Goal: Find specific page/section: Find specific page/section

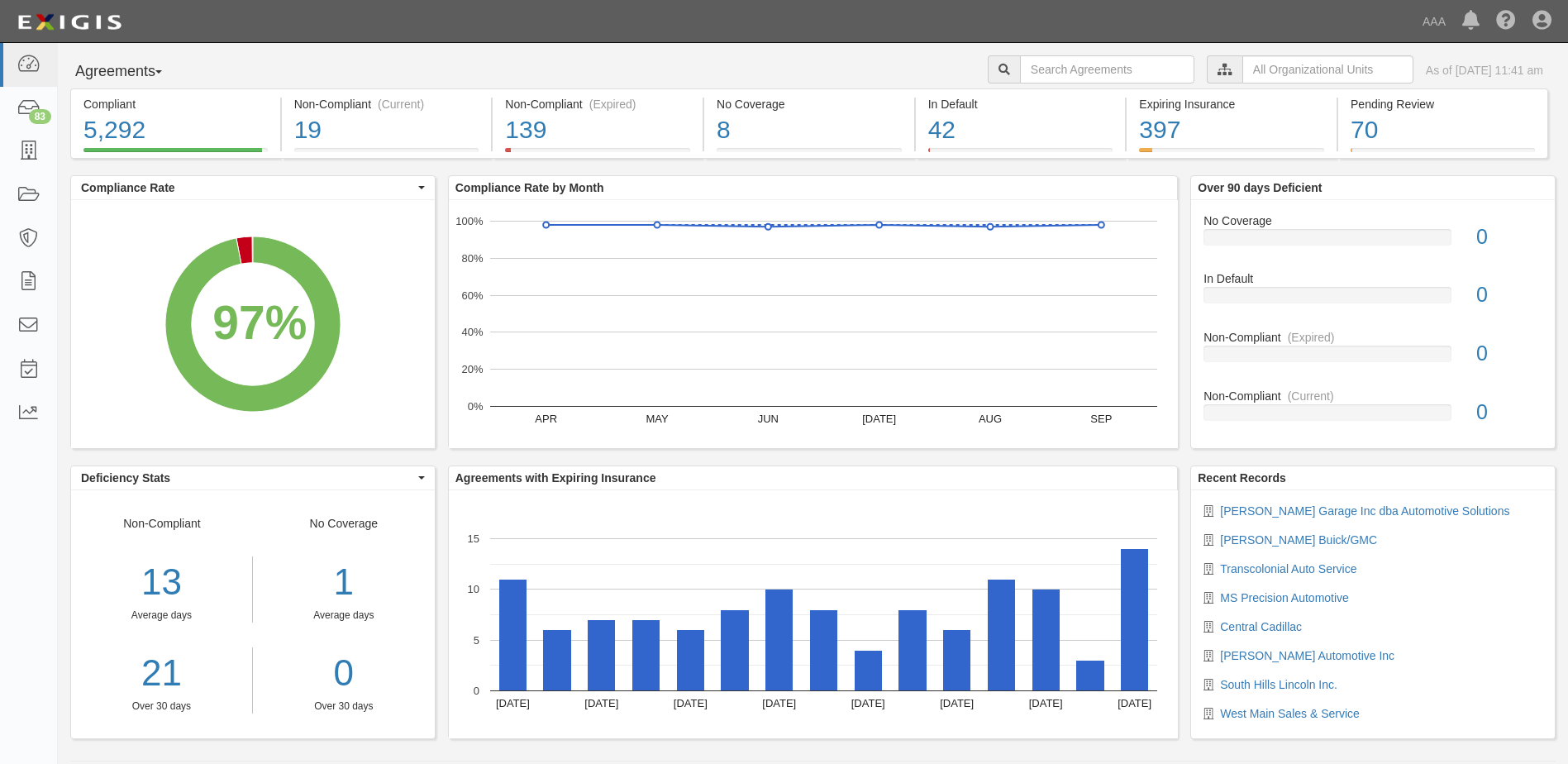
click at [162, 70] on span "button" at bounding box center [159, 71] width 7 height 3
click at [106, 104] on link "Parties" at bounding box center [136, 106] width 131 height 21
click at [162, 70] on span "button" at bounding box center [159, 71] width 7 height 3
click at [97, 100] on link "Parties" at bounding box center [136, 106] width 131 height 21
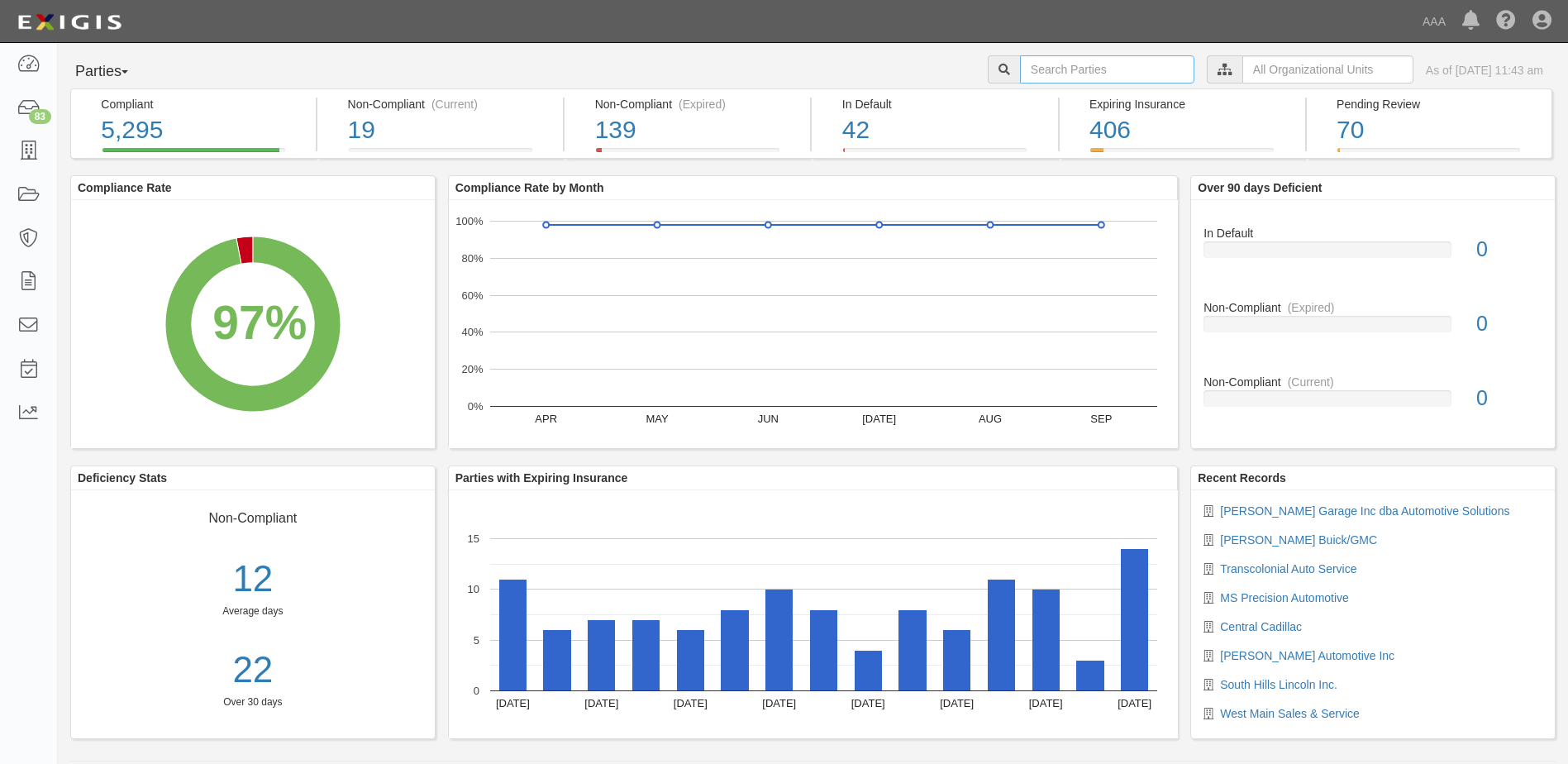
click at [1020, 75] on input "text" at bounding box center [1106, 69] width 174 height 28
type input "10474"
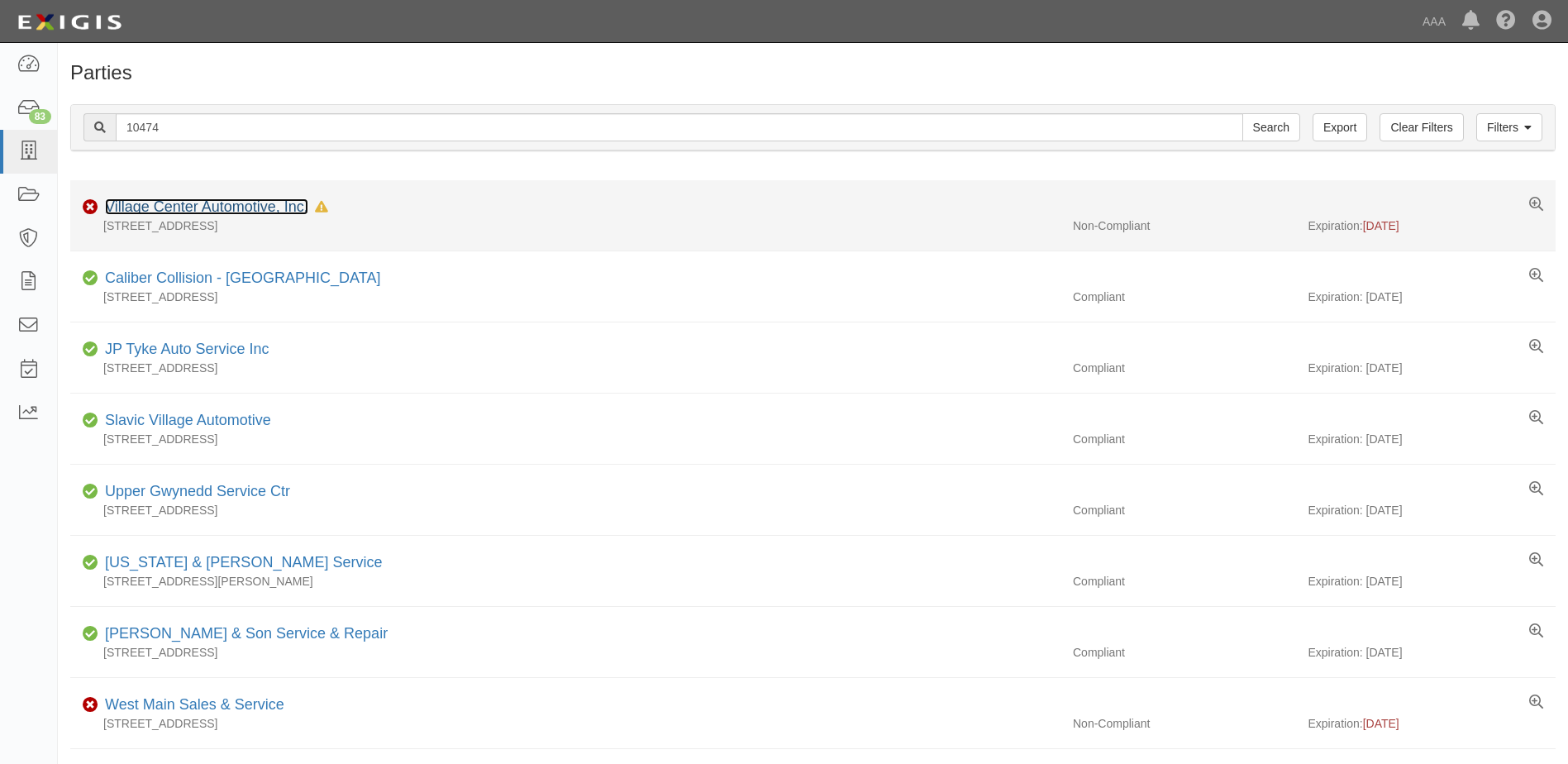
click at [131, 205] on link "Village Center Automotive, Inc." at bounding box center [206, 207] width 204 height 17
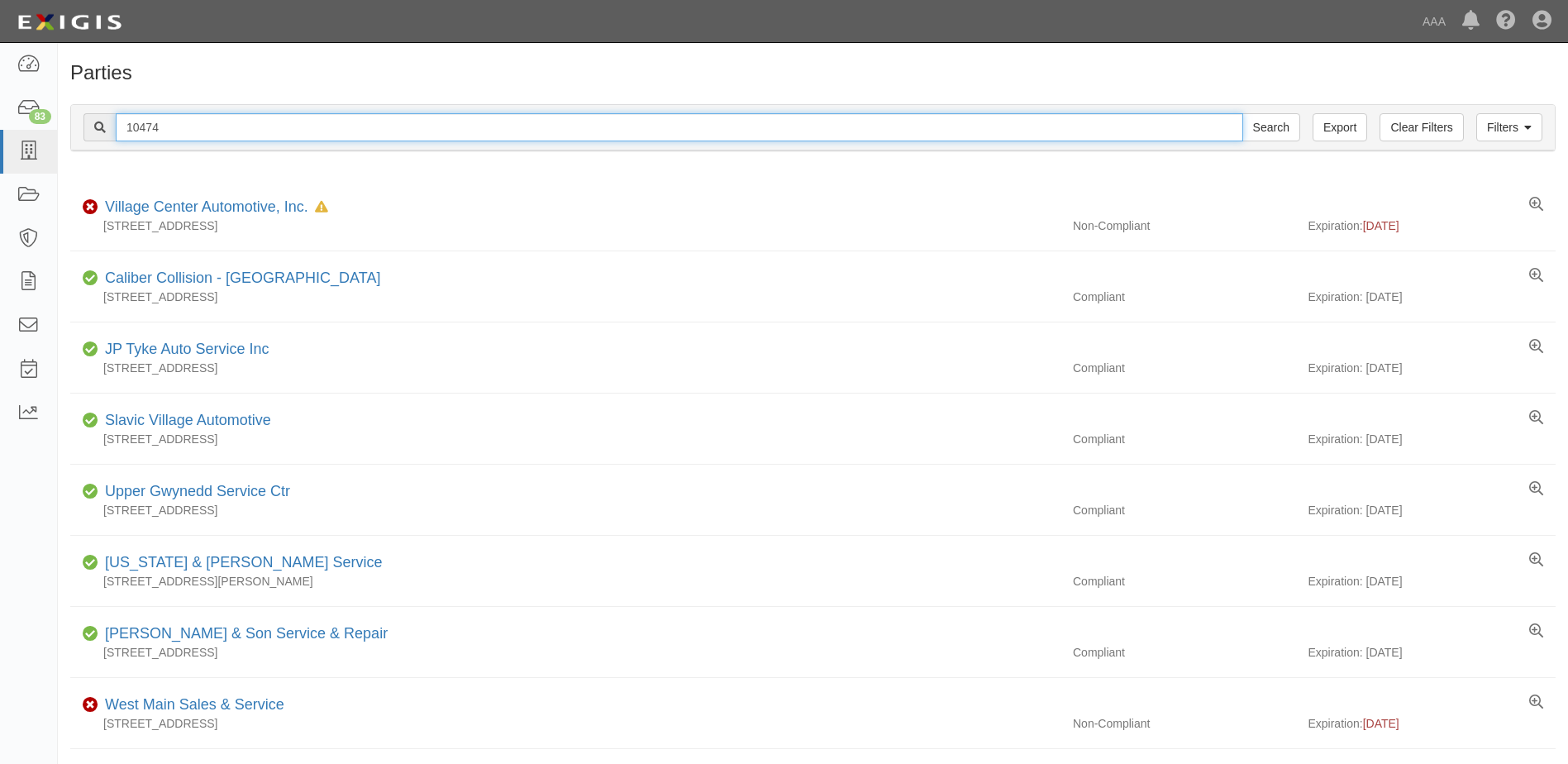
drag, startPoint x: 170, startPoint y: 126, endPoint x: 104, endPoint y: 123, distance: 66.1
click at [104, 123] on div "10474 Search" at bounding box center [691, 127] width 1216 height 28
type input "10391"
click at [1242, 113] on input "Search" at bounding box center [1270, 127] width 57 height 28
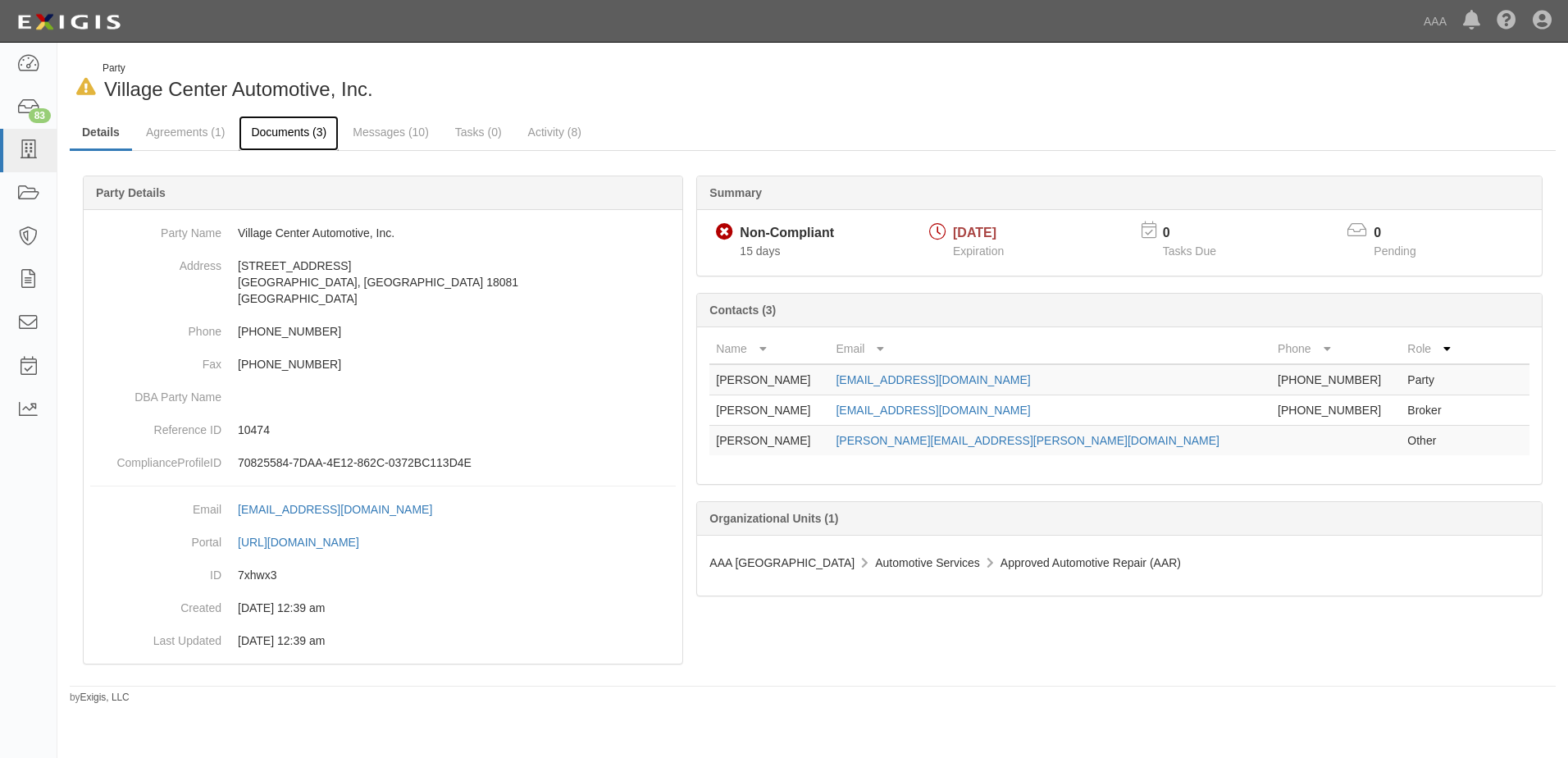
click at [270, 131] on link "Documents (3)" at bounding box center [289, 133] width 101 height 35
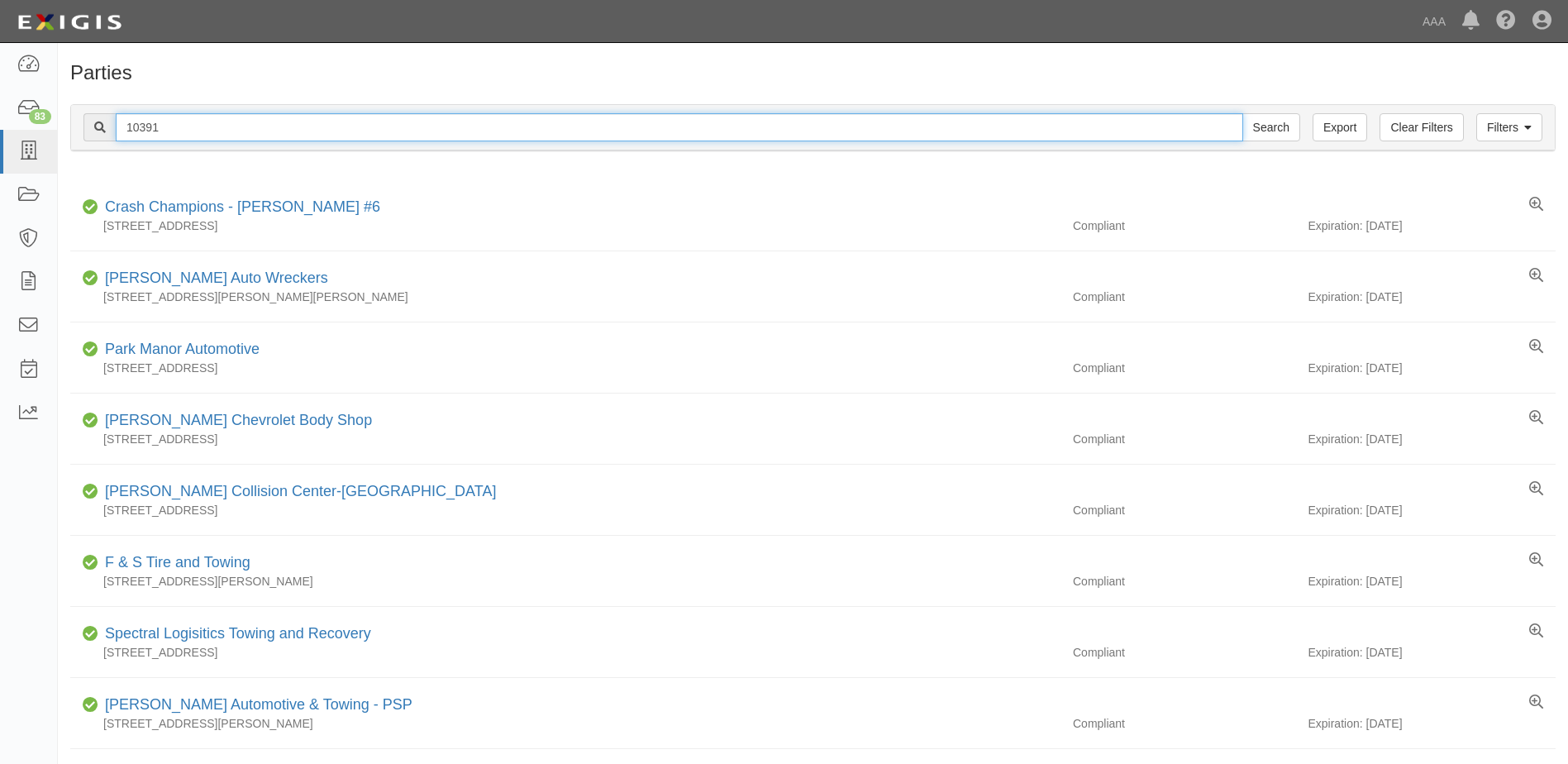
drag, startPoint x: 167, startPoint y: 124, endPoint x: 74, endPoint y: 123, distance: 93.0
click at [74, 123] on div "Filters Clear Filters Export 10391 Search Filters" at bounding box center [812, 128] width 1483 height 46
type input "19847"
click at [1242, 113] on input "Search" at bounding box center [1270, 127] width 57 height 28
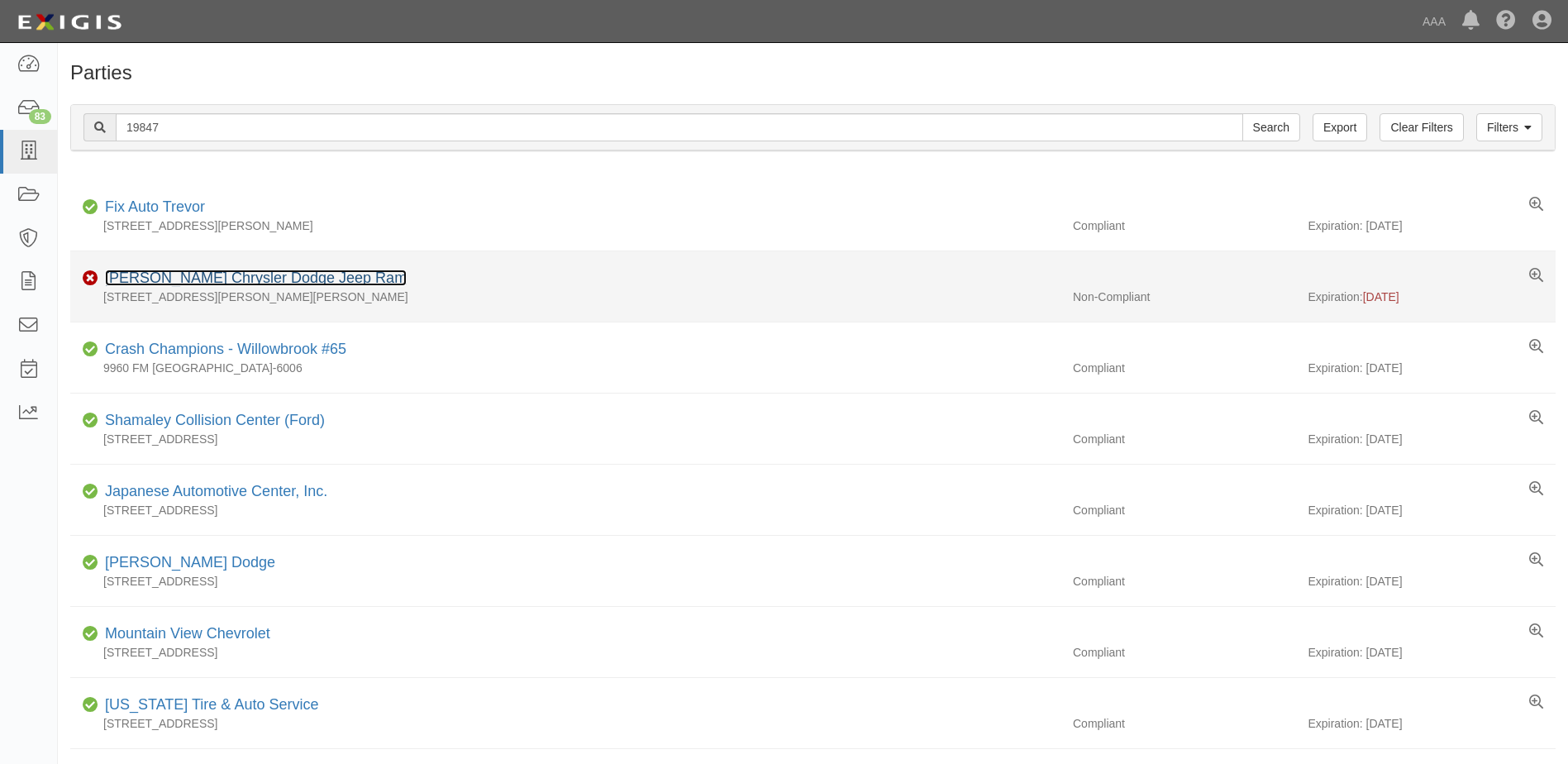
click at [152, 276] on link "[PERSON_NAME] Chrysler Dodge Jeep Ram" at bounding box center [256, 278] width 302 height 17
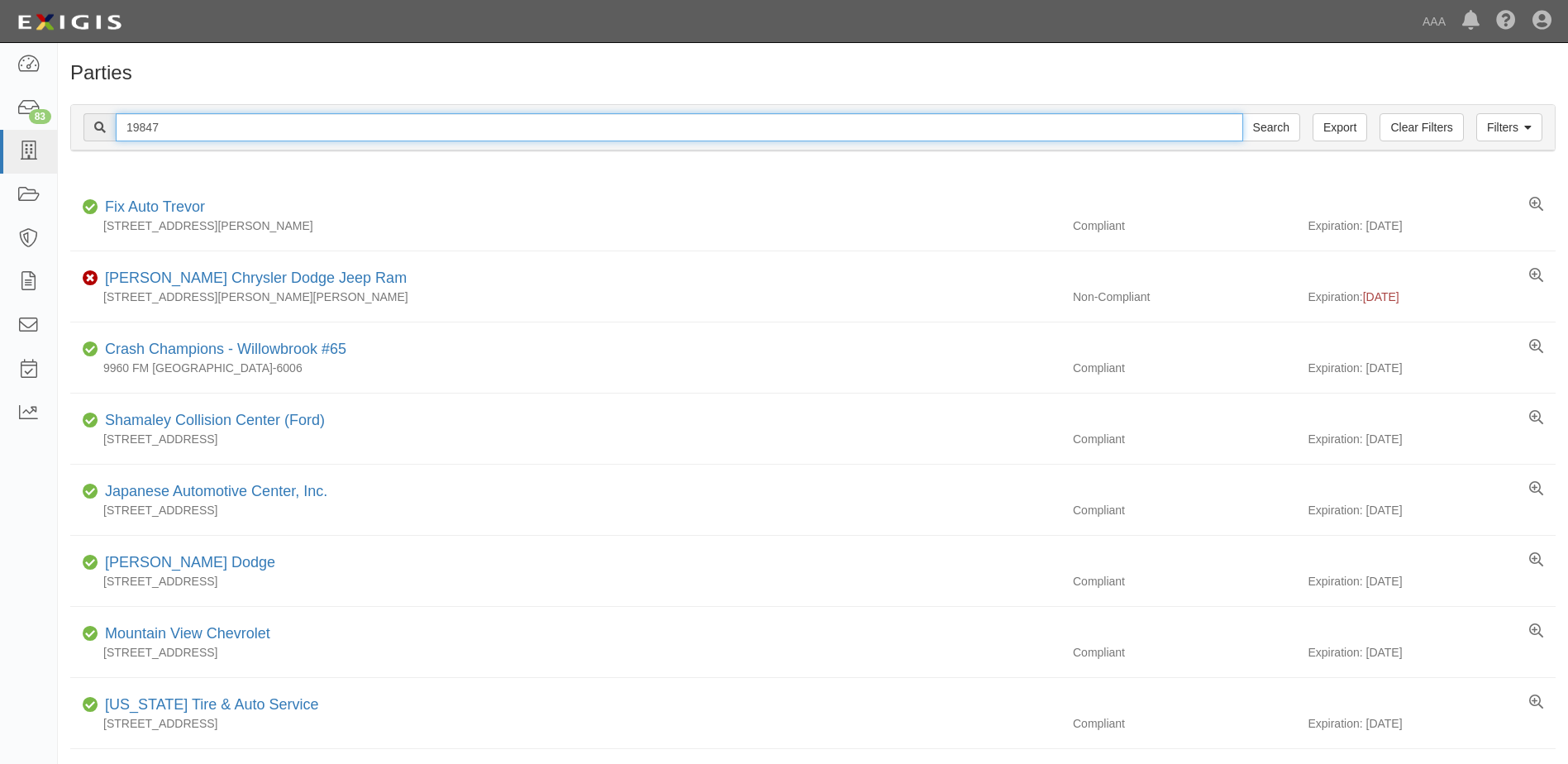
drag, startPoint x: 160, startPoint y: 114, endPoint x: 81, endPoint y: 116, distance: 79.0
click at [81, 116] on div "Filters Clear Filters Export 19847 Search Filters" at bounding box center [812, 128] width 1483 height 46
type input "23277"
click at [1242, 113] on input "Search" at bounding box center [1270, 127] width 57 height 28
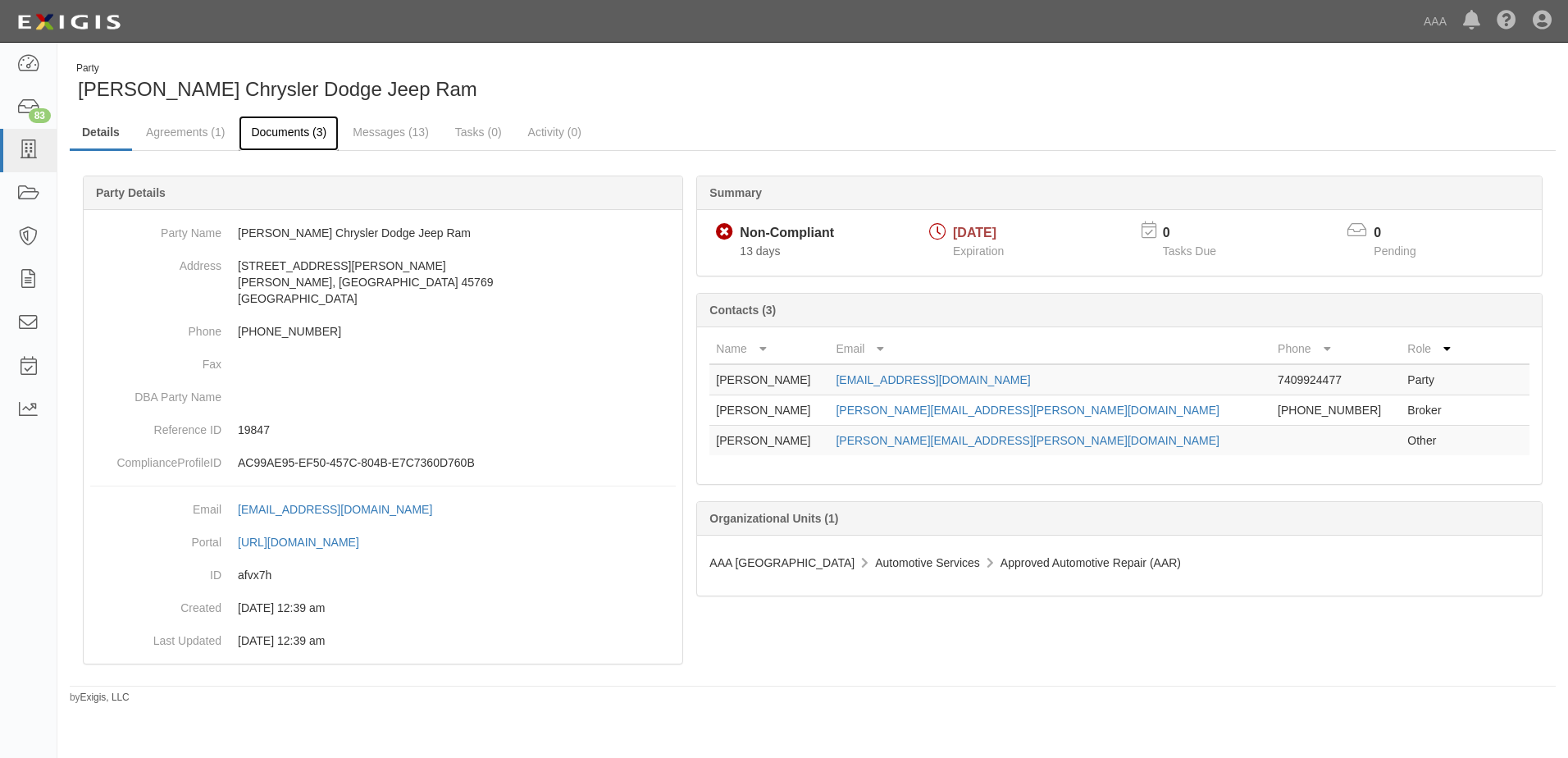
click at [287, 136] on link "Documents (3)" at bounding box center [289, 133] width 101 height 35
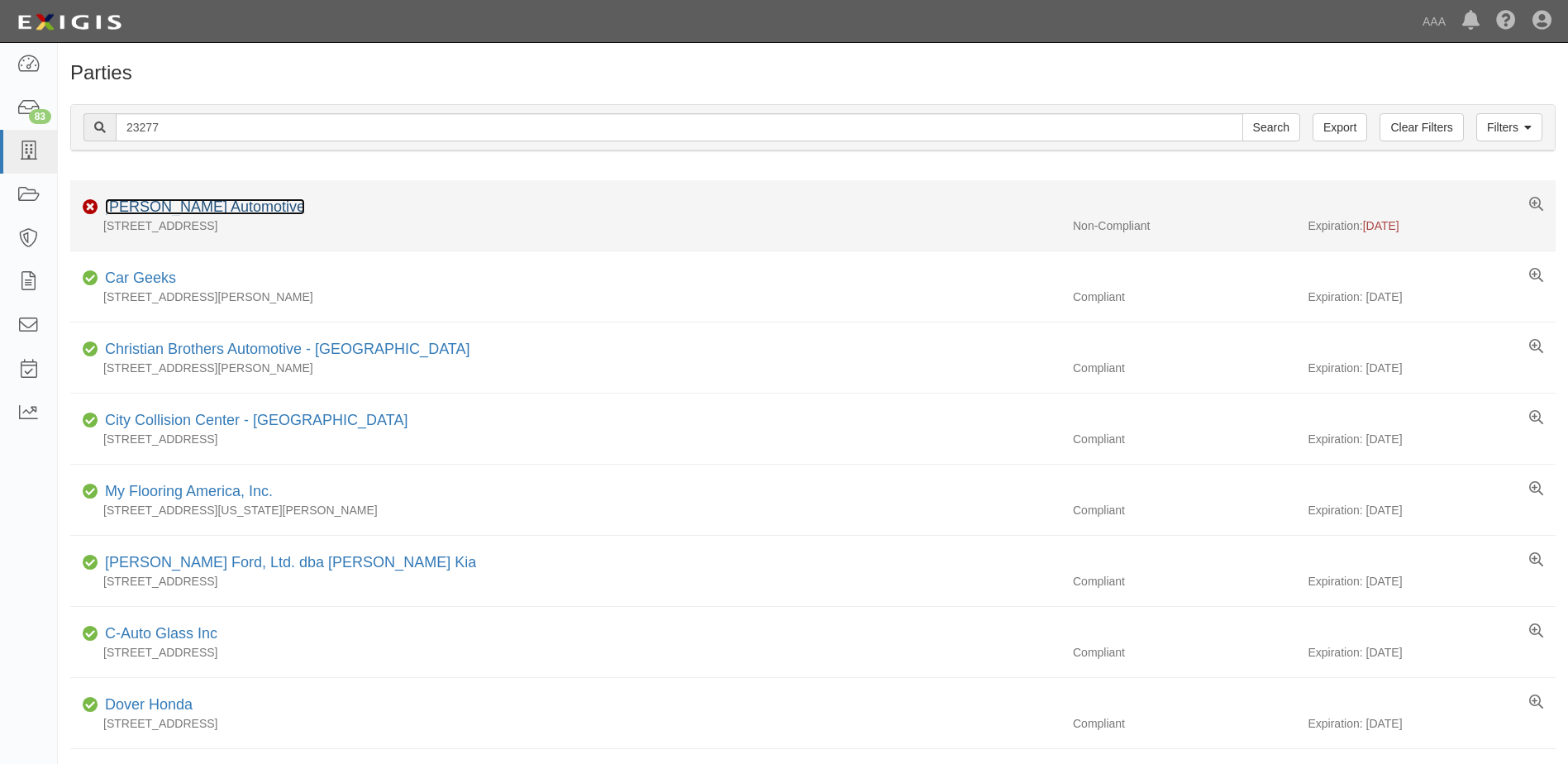
click at [138, 203] on link "[PERSON_NAME] Automotive" at bounding box center [205, 207] width 200 height 17
